Goal: Task Accomplishment & Management: Use online tool/utility

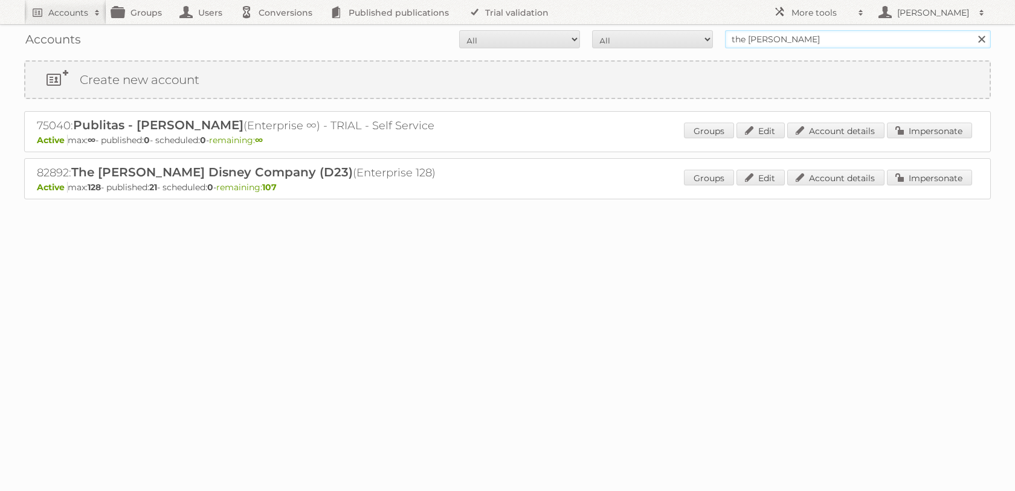
click at [802, 40] on input "the walt disney" at bounding box center [858, 39] width 266 height 18
type input "price shoes"
click at [972, 30] on input "Search" at bounding box center [981, 39] width 18 height 18
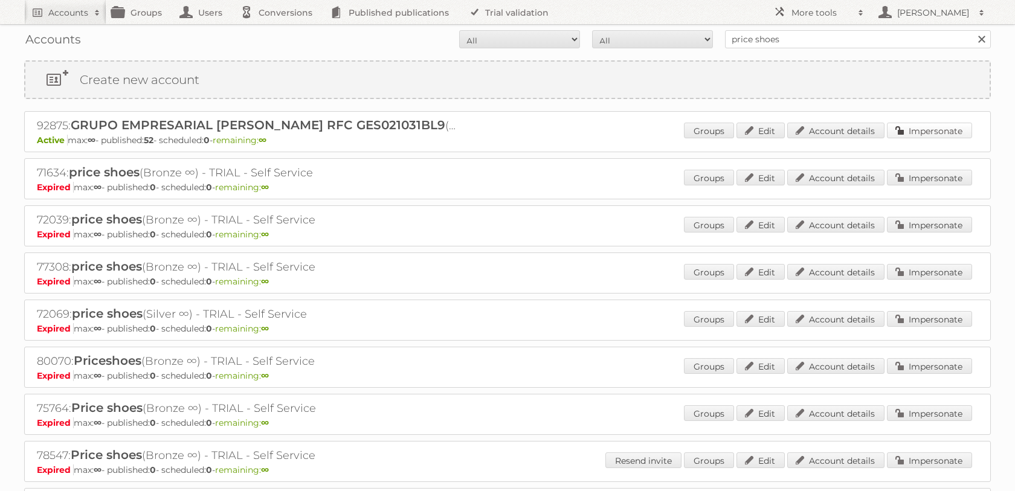
click at [950, 128] on link "Impersonate" at bounding box center [929, 131] width 85 height 16
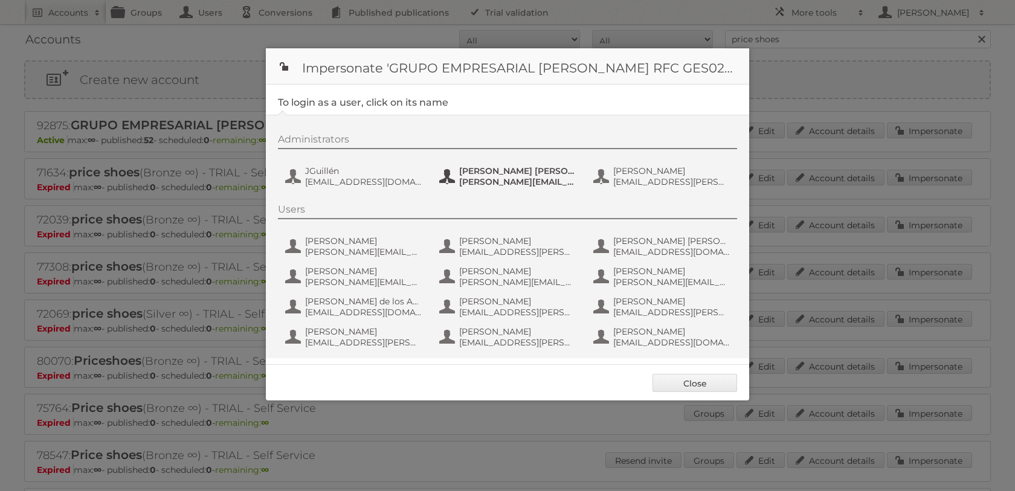
click at [526, 173] on span "[PERSON_NAME] [PERSON_NAME] [PERSON_NAME]" at bounding box center [517, 171] width 117 height 11
